Goal: Browse casually

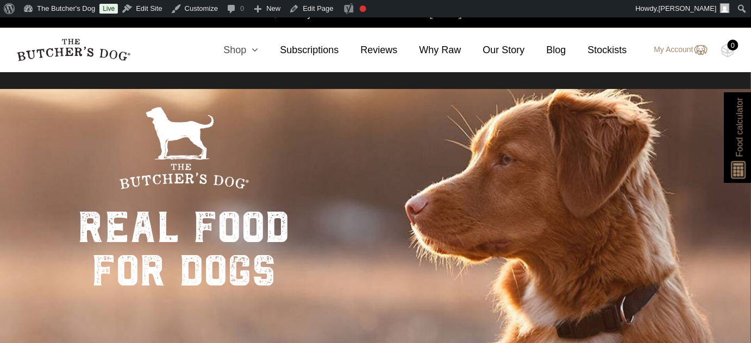
click at [249, 53] on link "Shop" at bounding box center [230, 50] width 57 height 15
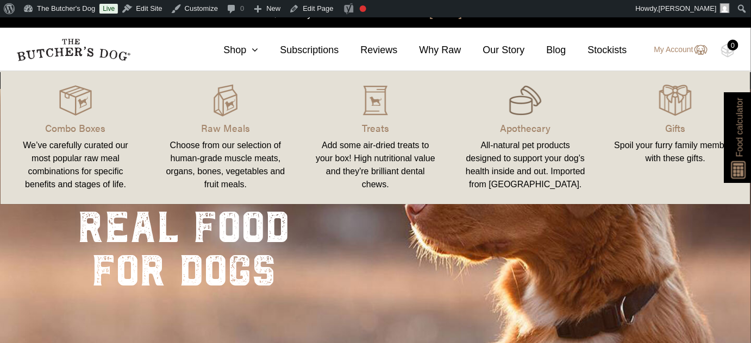
click at [520, 103] on img at bounding box center [525, 100] width 33 height 33
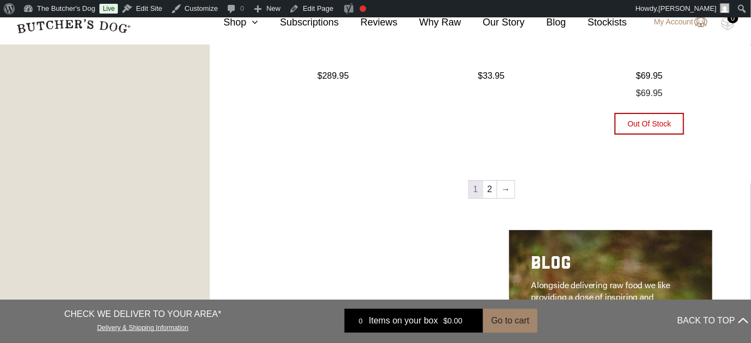
scroll to position [1334, 0]
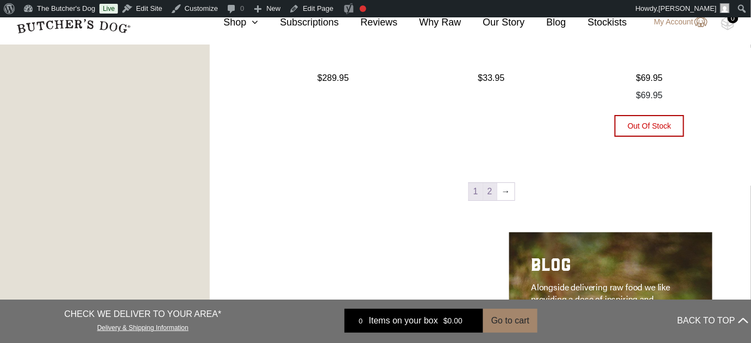
click at [490, 192] on link "2" at bounding box center [490, 191] width 14 height 17
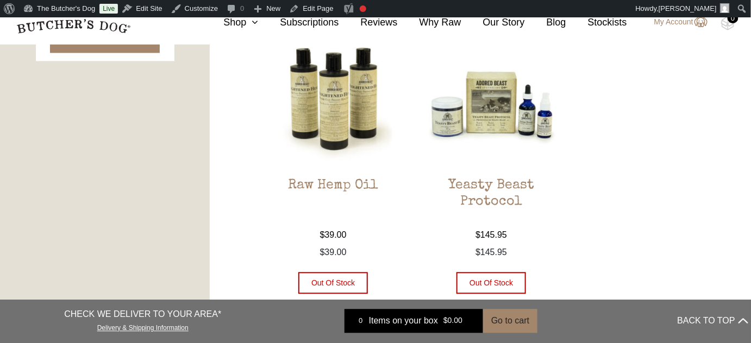
scroll to position [658, 0]
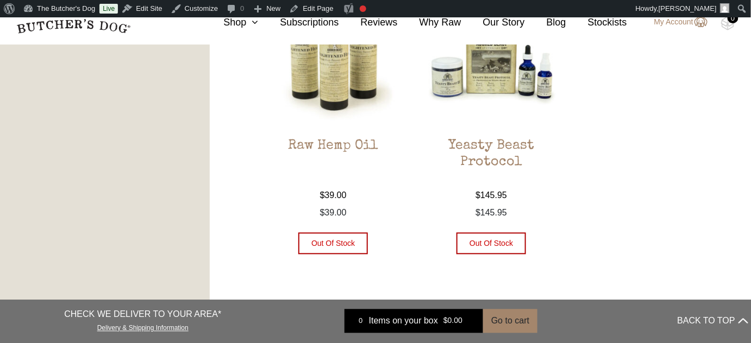
click at [497, 78] on img at bounding box center [491, 59] width 141 height 141
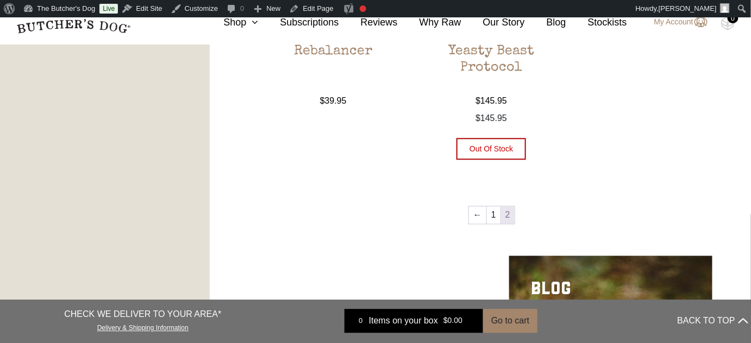
scroll to position [840, 0]
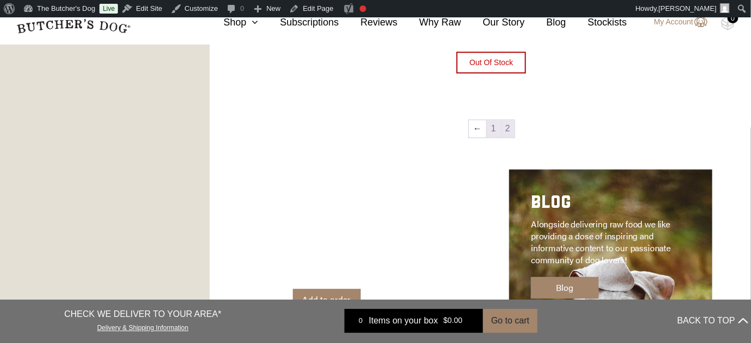
click at [494, 130] on link "1" at bounding box center [494, 128] width 14 height 17
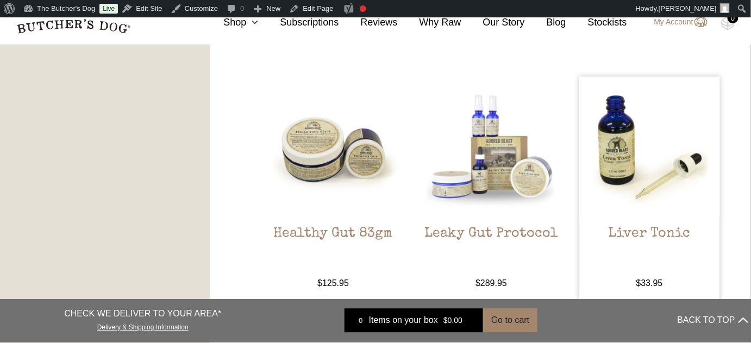
scroll to position [790, 0]
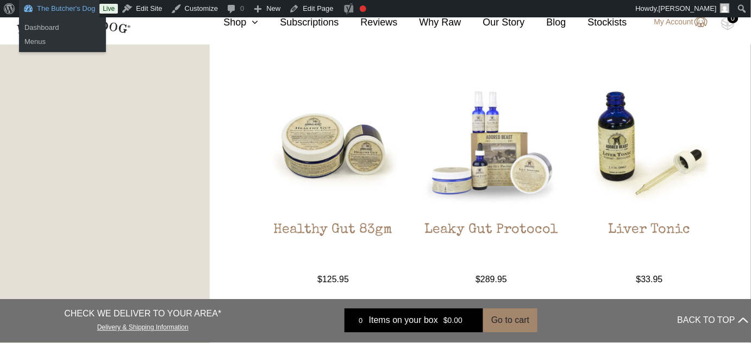
click at [58, 5] on link "The Butcher's Dog" at bounding box center [59, 8] width 80 height 17
click at [57, 29] on link "Dashboard" at bounding box center [62, 28] width 87 height 14
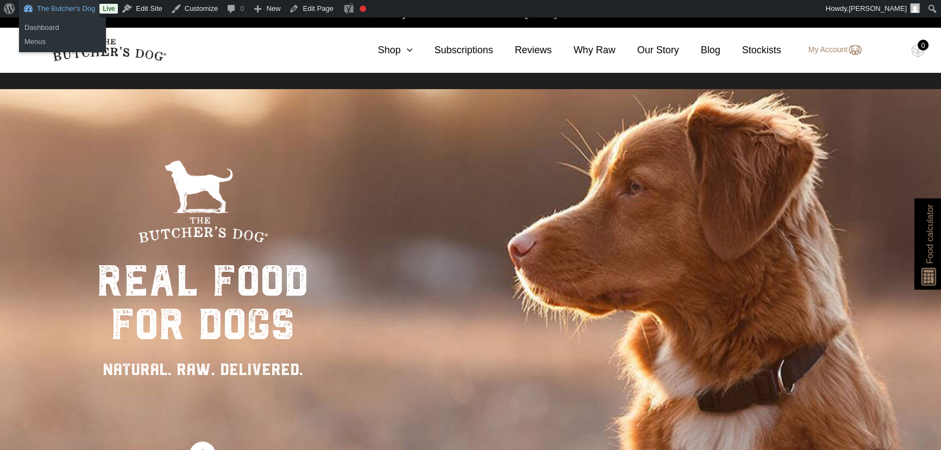
click at [60, 10] on link "The Butcher's Dog" at bounding box center [59, 8] width 80 height 17
